Goal: Download file/media

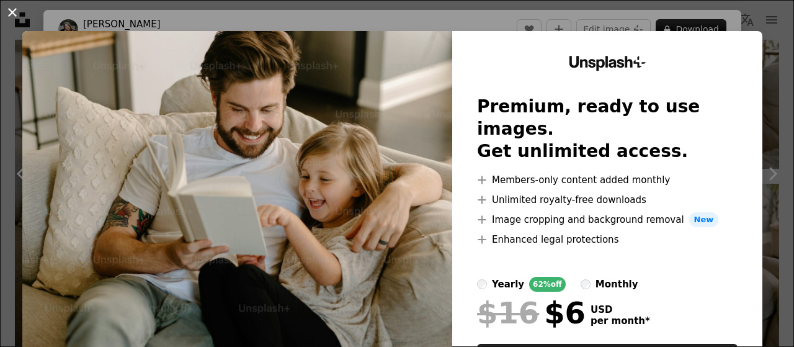
click at [9, 9] on button "An X shape" at bounding box center [12, 12] width 15 height 15
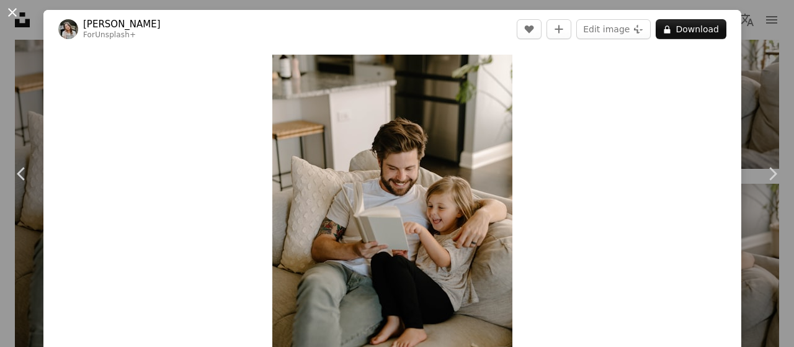
click at [15, 11] on button "An X shape" at bounding box center [12, 12] width 15 height 15
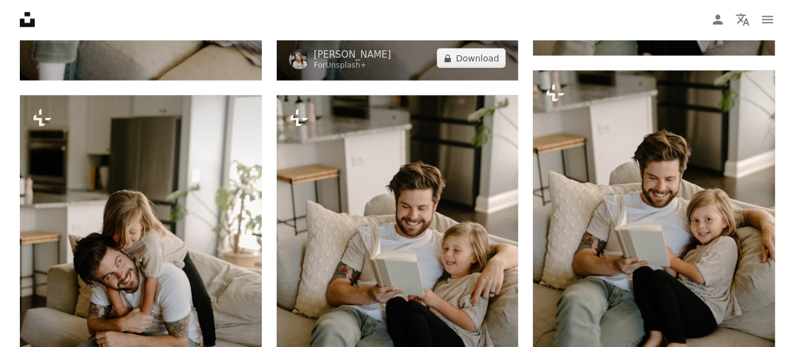
scroll to position [1270, 0]
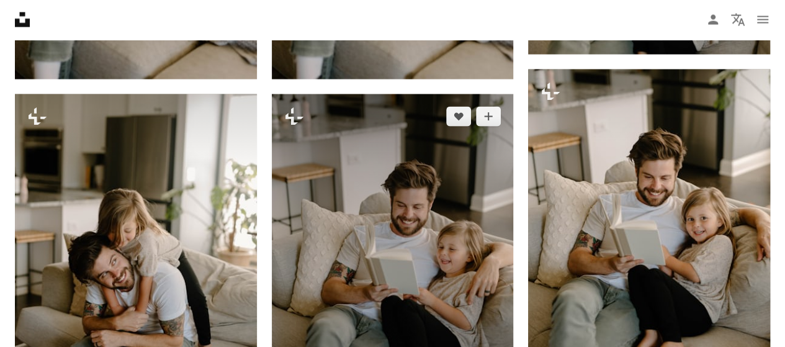
click at [416, 243] on img at bounding box center [393, 275] width 242 height 363
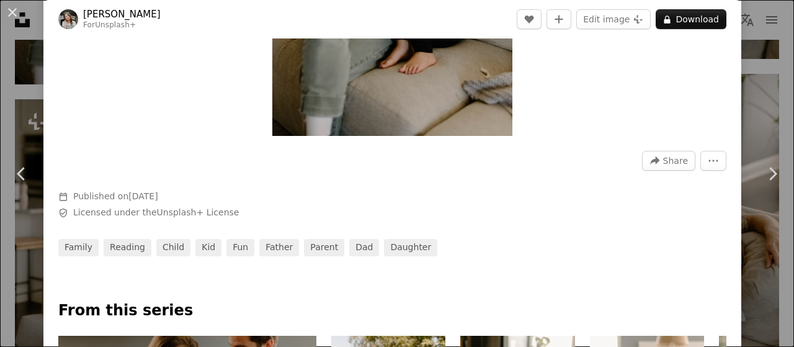
scroll to position [191, 0]
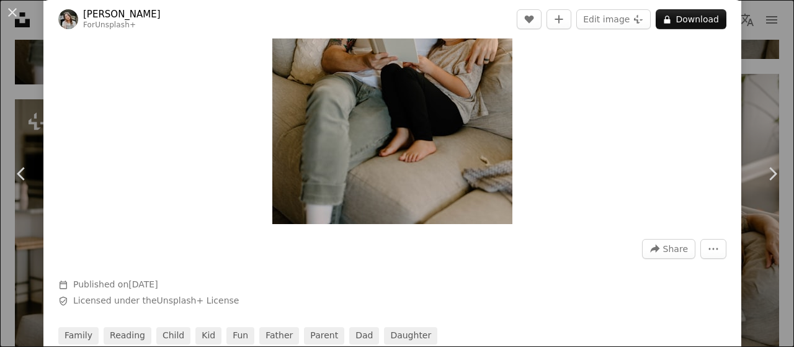
click at [431, 179] on img "Zoom in on this image" at bounding box center [392, 43] width 240 height 360
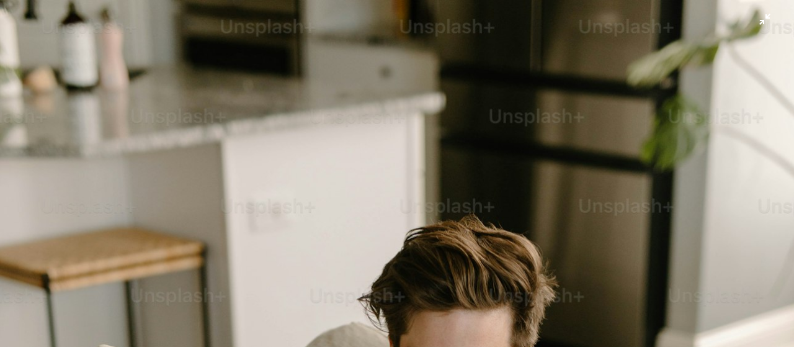
scroll to position [410, 0]
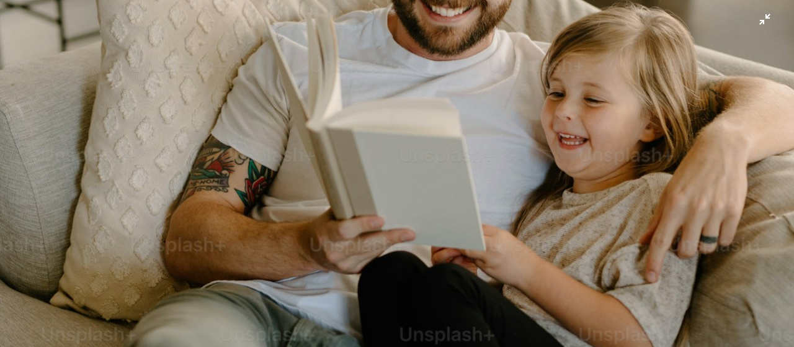
click at [520, 226] on img "Zoom out on this image" at bounding box center [396, 187] width 795 height 1194
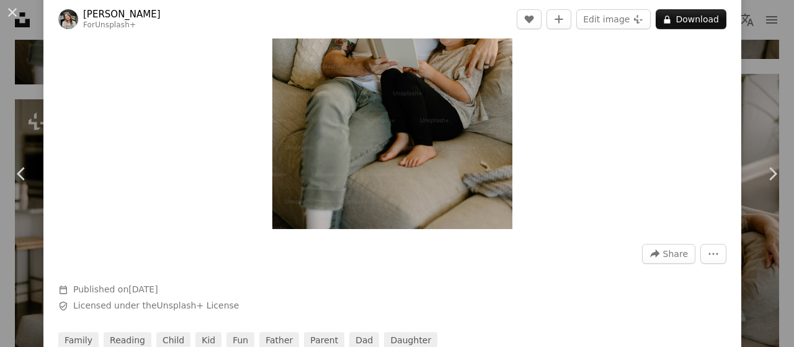
scroll to position [189, 0]
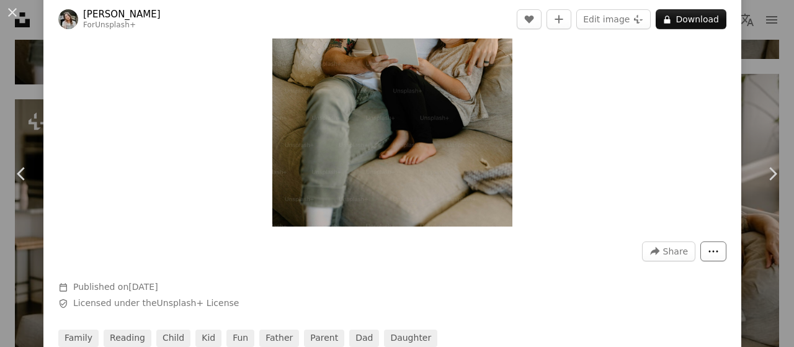
click at [715, 256] on button "More Actions" at bounding box center [714, 251] width 26 height 20
